Goal: Book appointment/travel/reservation

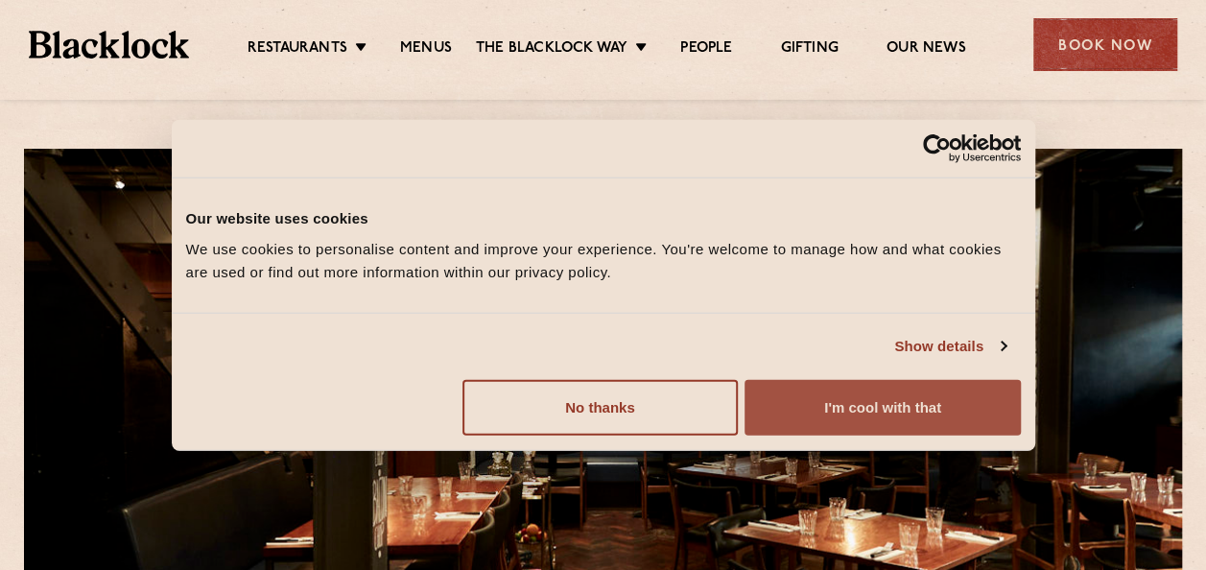
click at [789, 395] on button "I'm cool with that" at bounding box center [882, 407] width 275 height 56
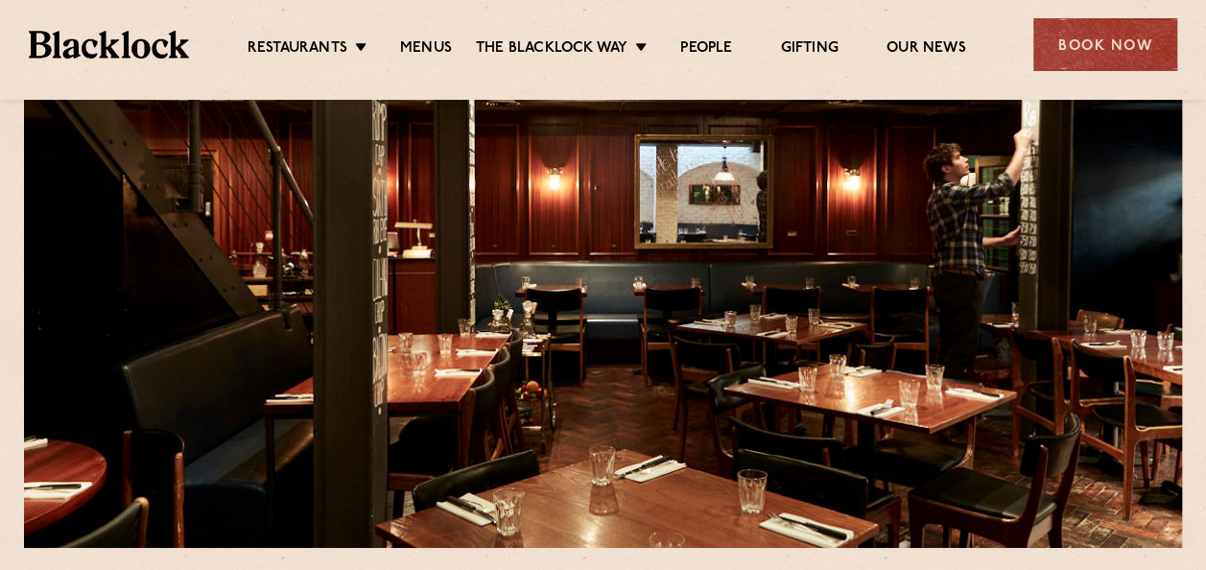
scroll to position [142, 0]
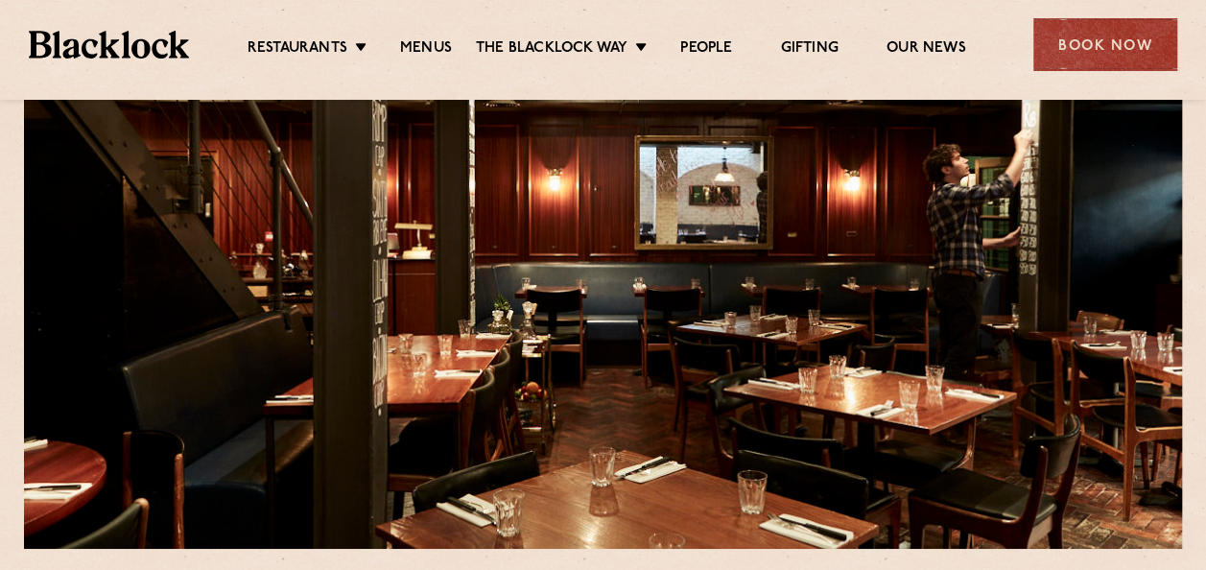
click at [432, 37] on ul "Restaurants [GEOGRAPHIC_DATA] [GEOGRAPHIC_DATA] [GEOGRAPHIC_DATA] [GEOGRAPHIC_D…" at bounding box center [606, 45] width 835 height 31
click at [434, 46] on link "Menus" at bounding box center [426, 49] width 52 height 21
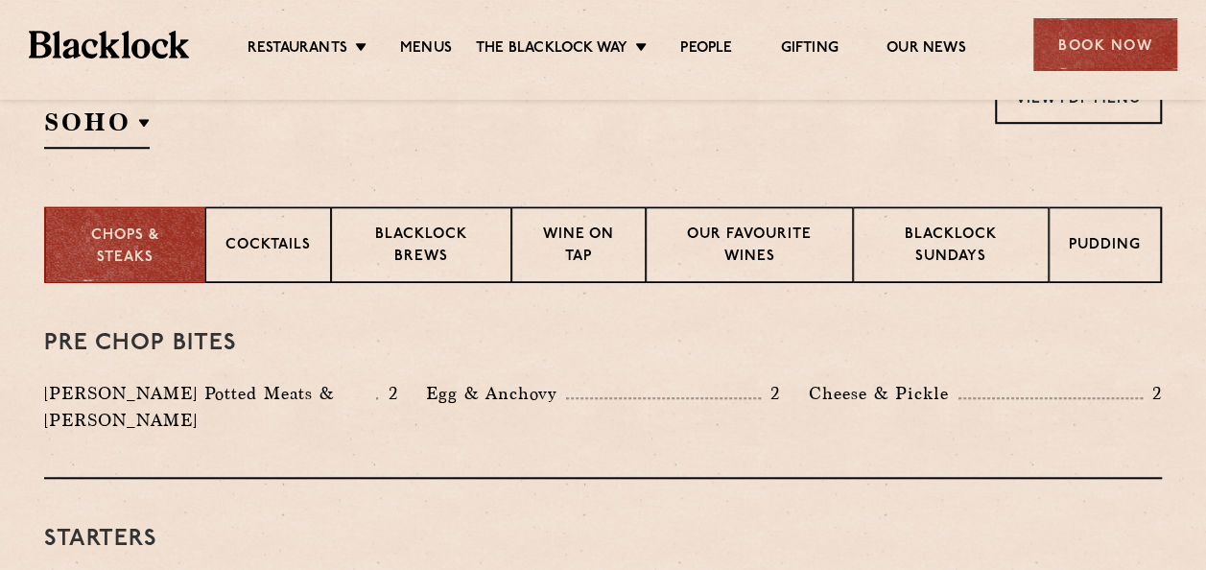
scroll to position [683, 0]
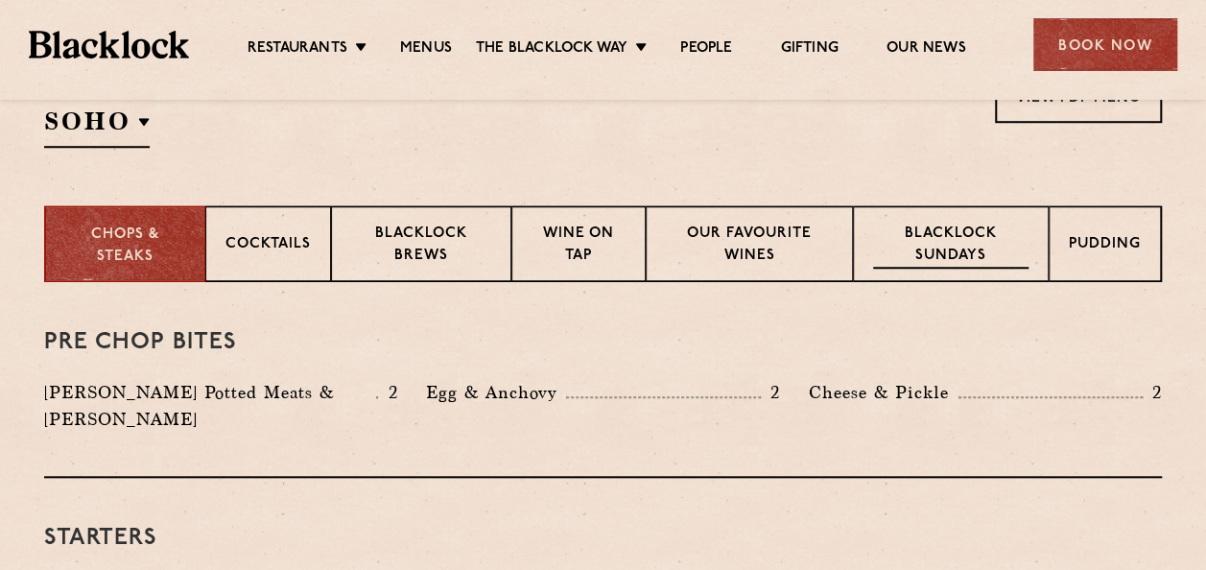
click at [935, 242] on p "Blacklock Sundays" at bounding box center [950, 246] width 155 height 45
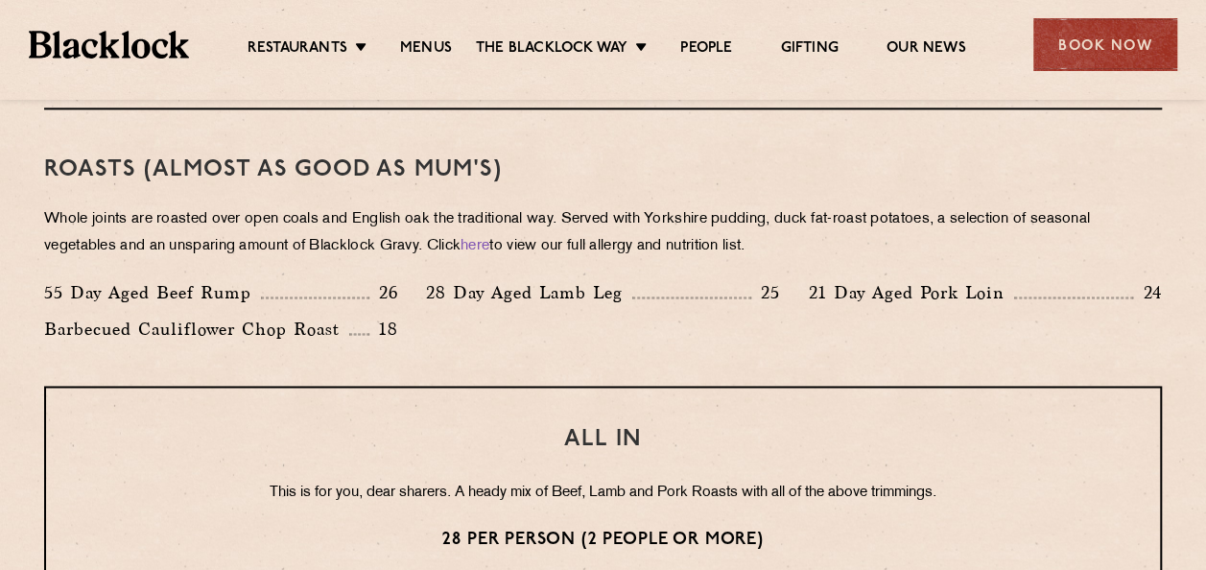
scroll to position [1603, 0]
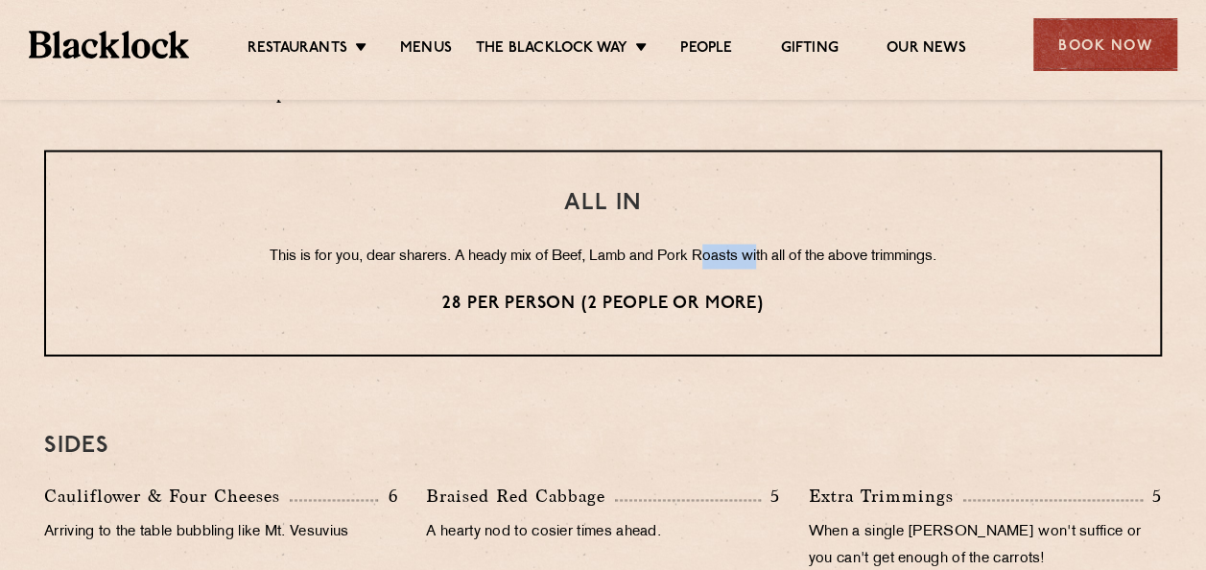
drag, startPoint x: 708, startPoint y: 252, endPoint x: 760, endPoint y: 255, distance: 51.9
click at [760, 255] on p "This is for you, dear sharers. A heady mix of Beef, Lamb and Pork Roasts with a…" at bounding box center [603, 256] width 1038 height 25
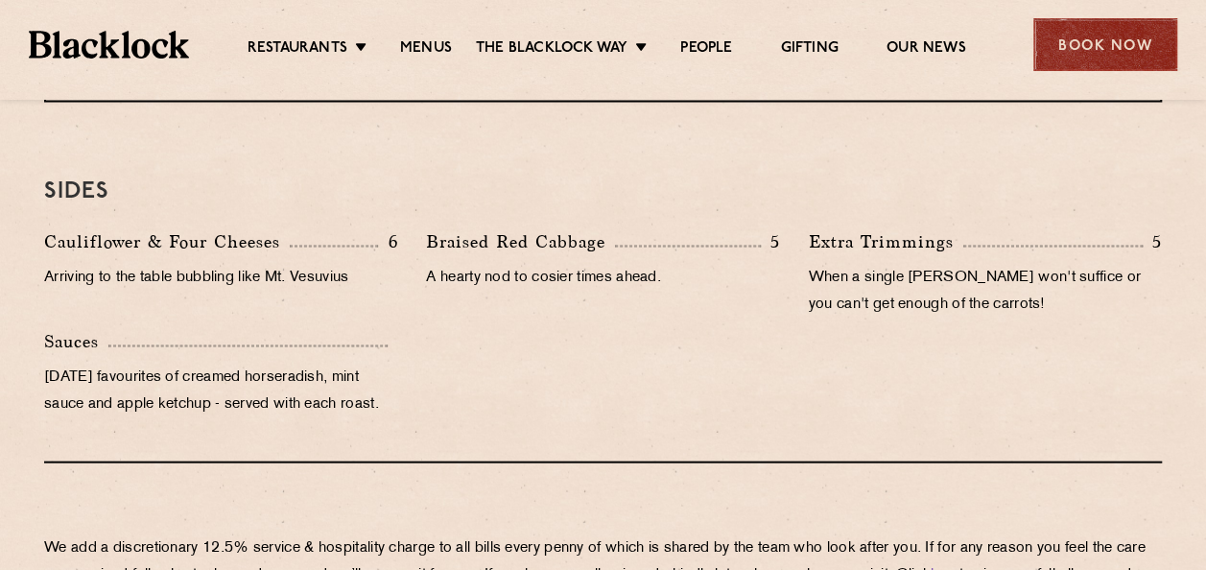
click at [1091, 47] on div "Book Now" at bounding box center [1106, 44] width 144 height 53
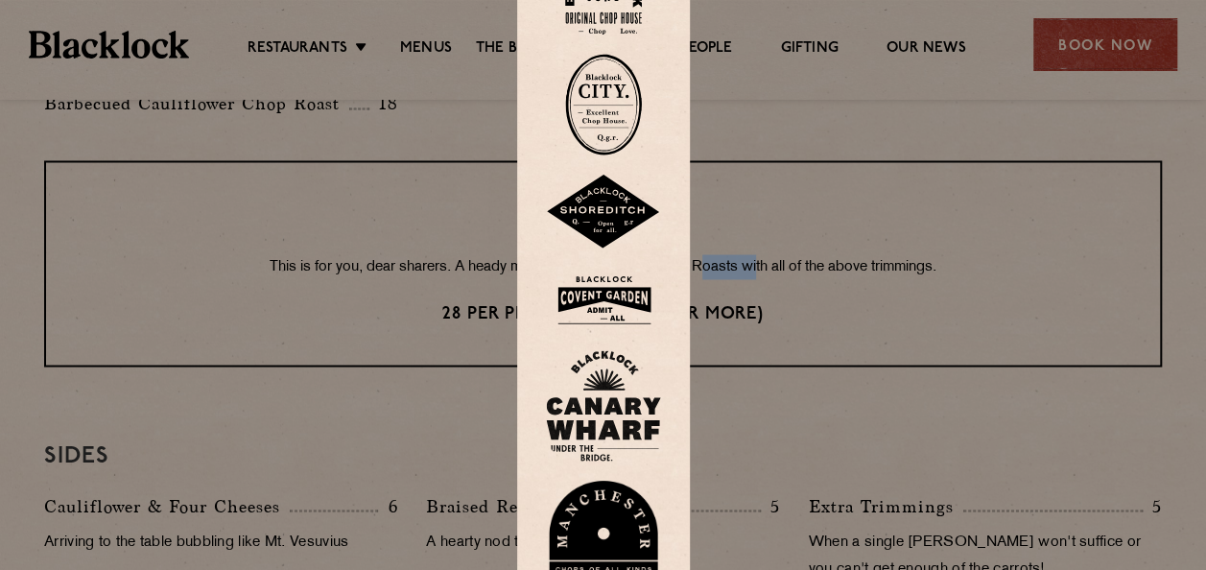
scroll to position [1590, 0]
click at [604, 298] on img at bounding box center [603, 300] width 115 height 62
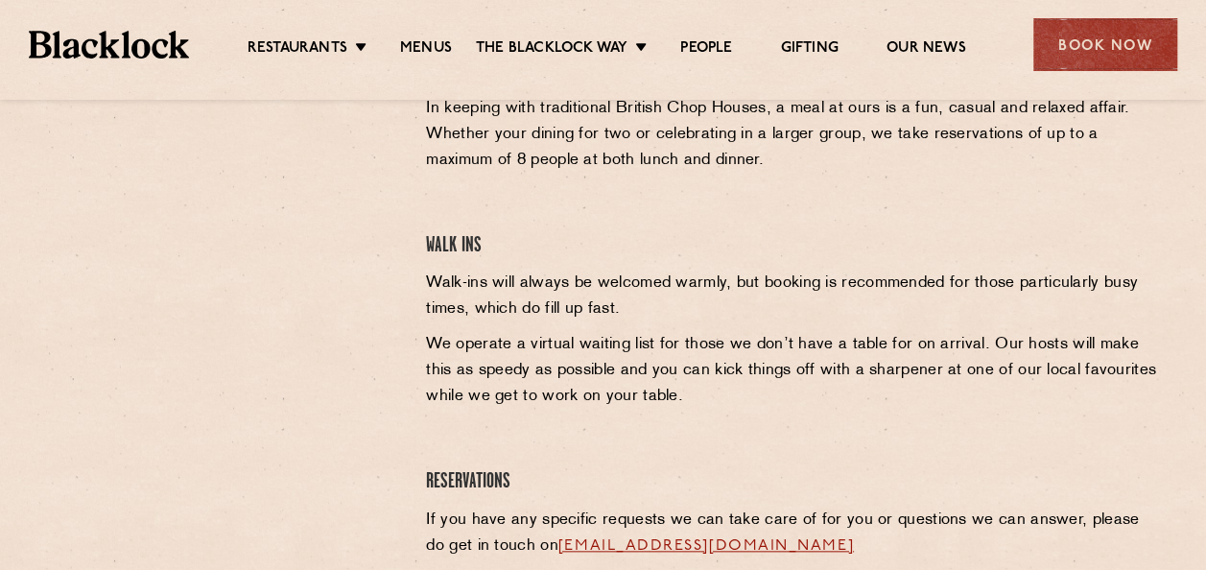
scroll to position [711, 0]
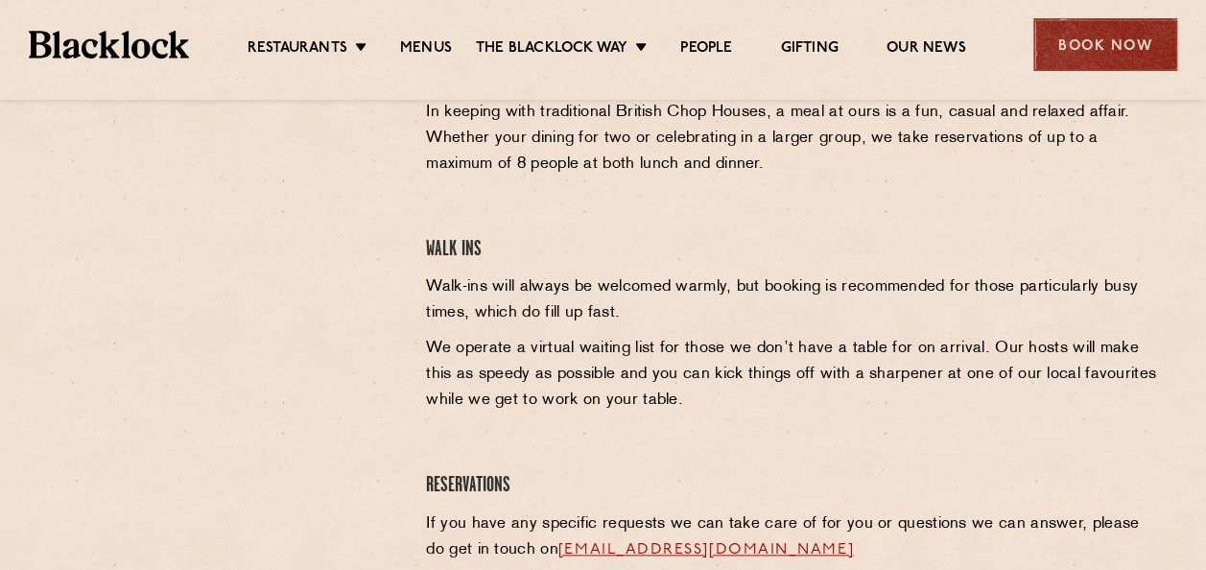
click at [1104, 48] on div "Book Now" at bounding box center [1106, 44] width 144 height 53
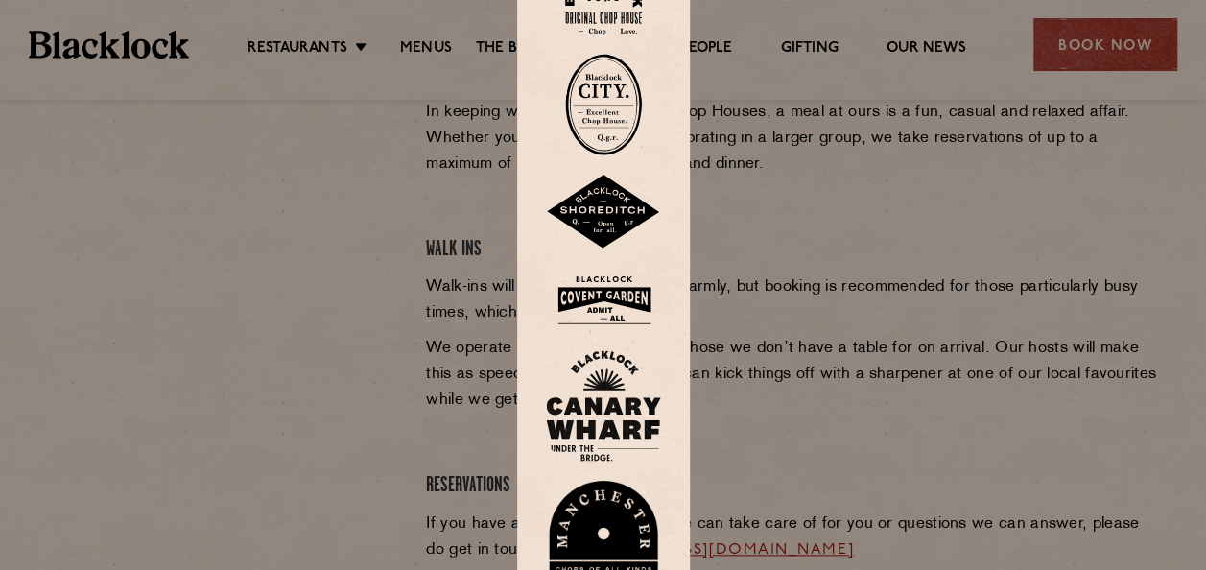
click at [409, 191] on div at bounding box center [603, 285] width 1206 height 570
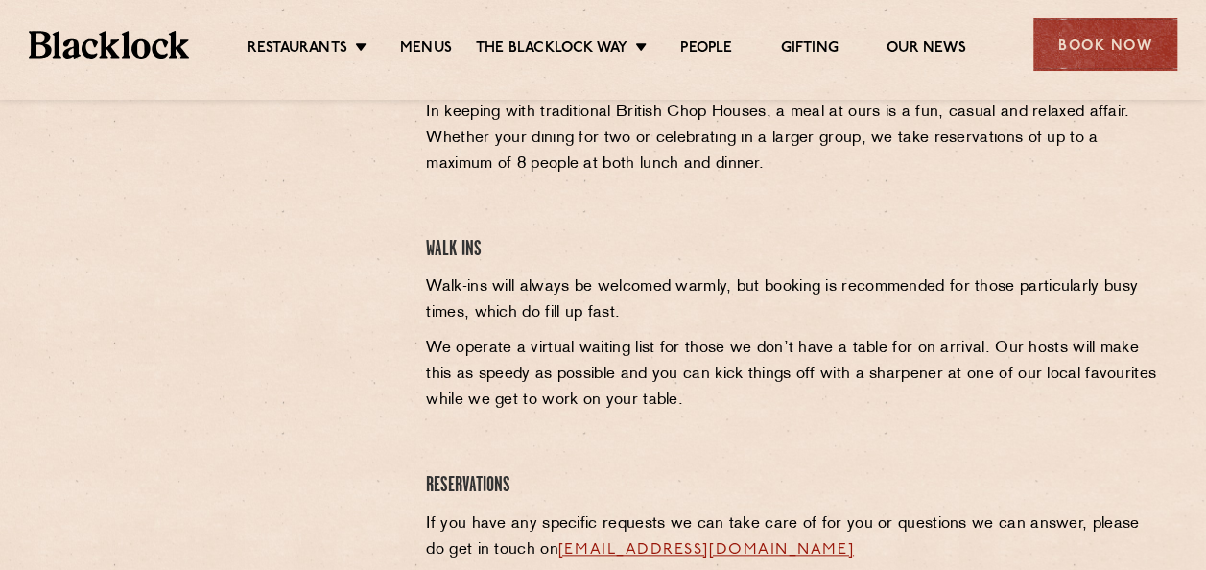
scroll to position [594, 0]
